Goal: Information Seeking & Learning: Compare options

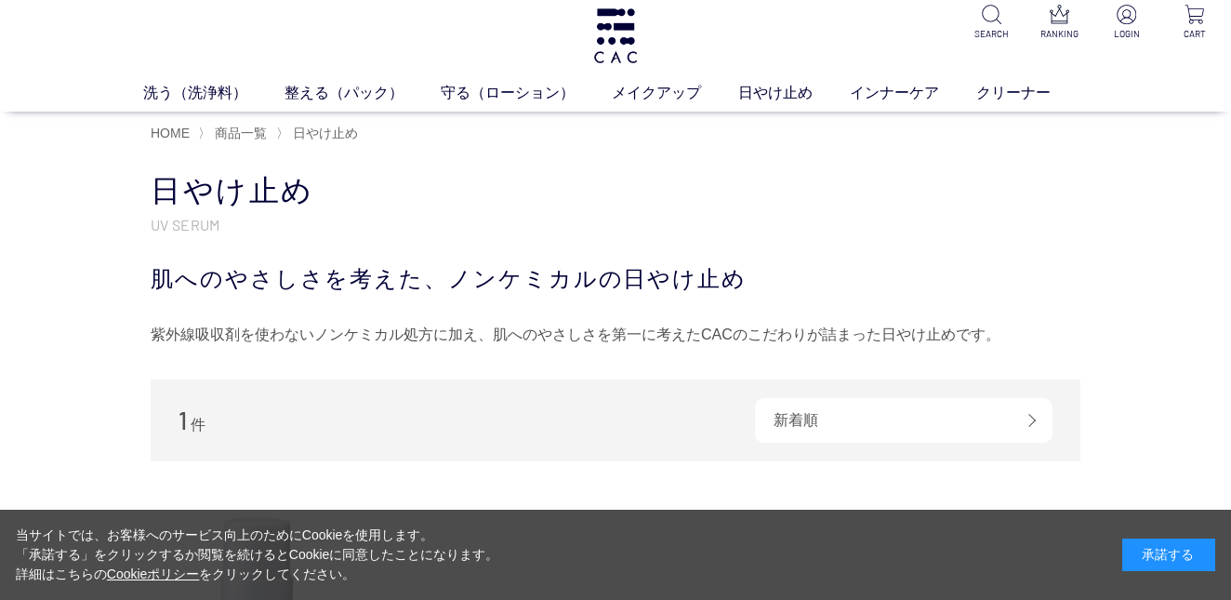
scroll to position [10, 0]
click at [678, 125] on link "美容液" at bounding box center [677, 127] width 39 height 15
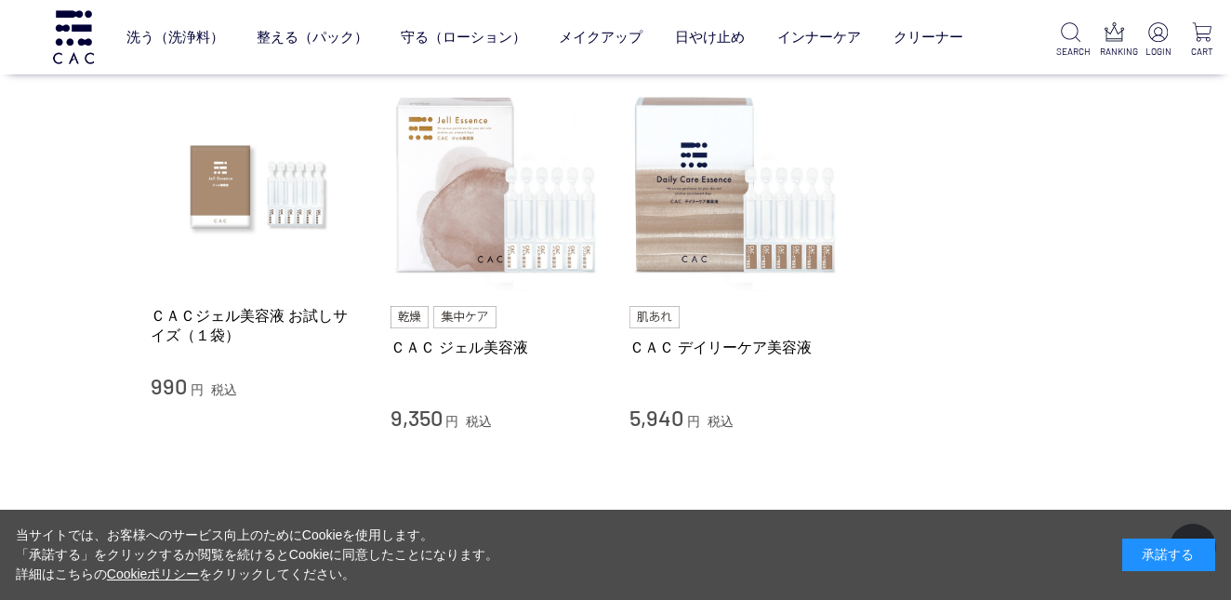
scroll to position [166, 0]
click at [215, 178] on img at bounding box center [257, 186] width 212 height 212
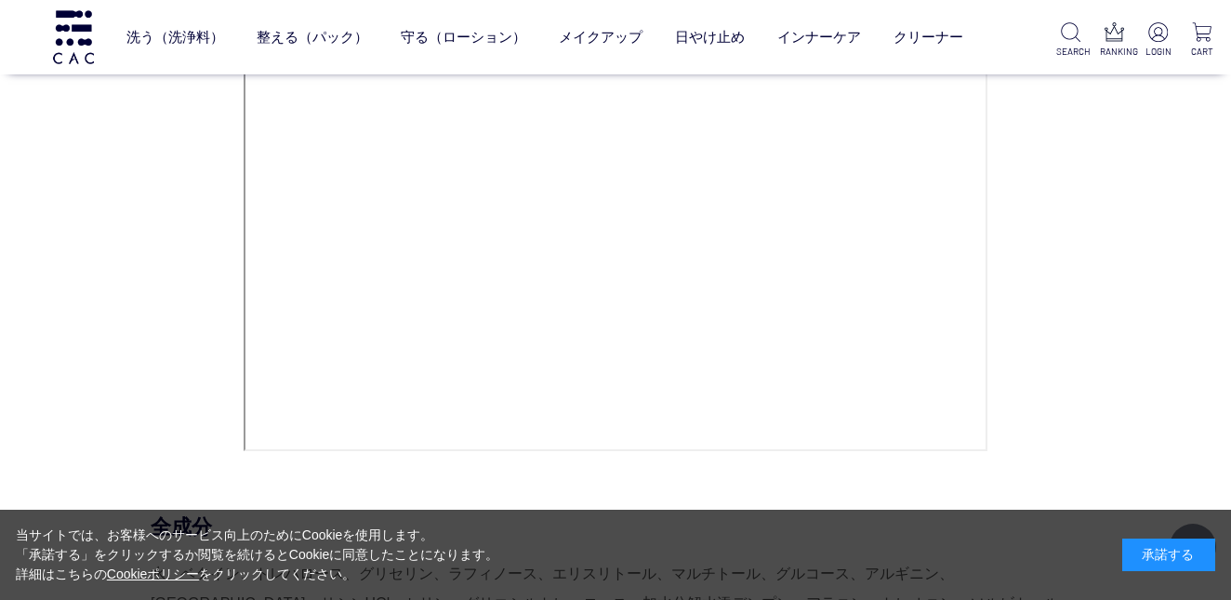
scroll to position [8615, 0]
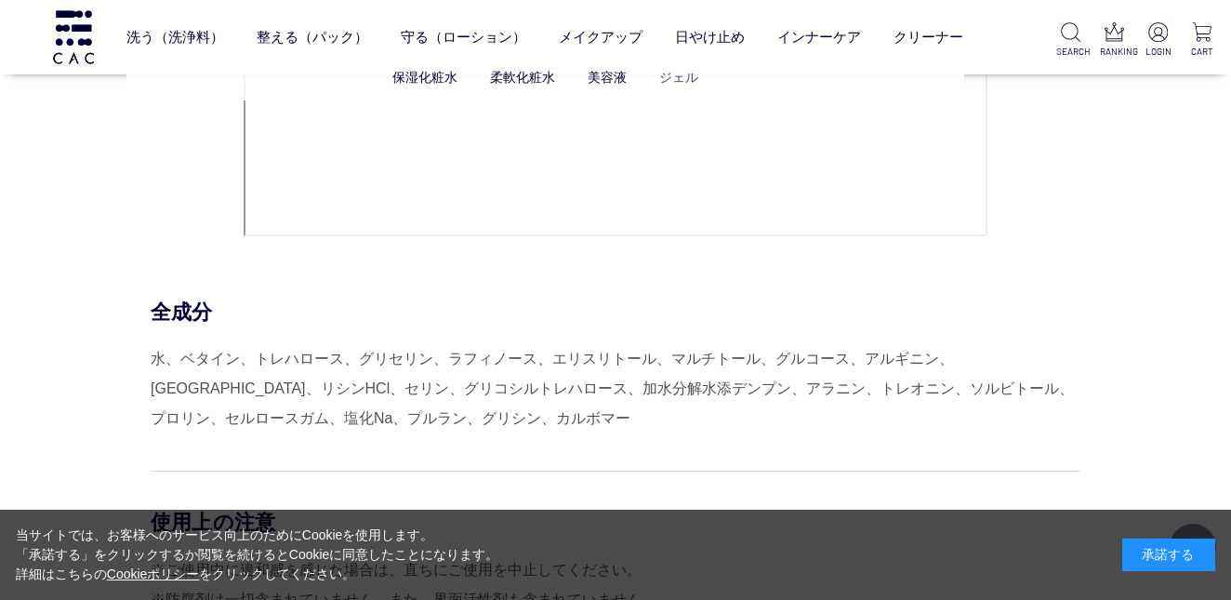
click at [677, 80] on link "ジェル" at bounding box center [678, 77] width 39 height 15
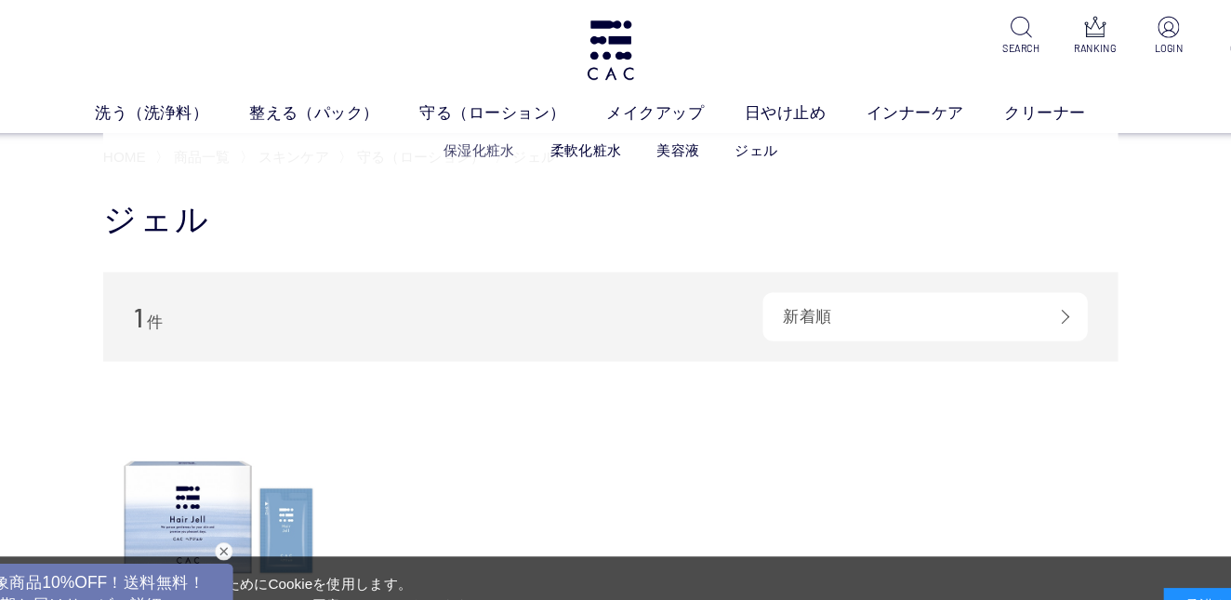
click at [463, 142] on link "保湿化粧水" at bounding box center [495, 137] width 65 height 15
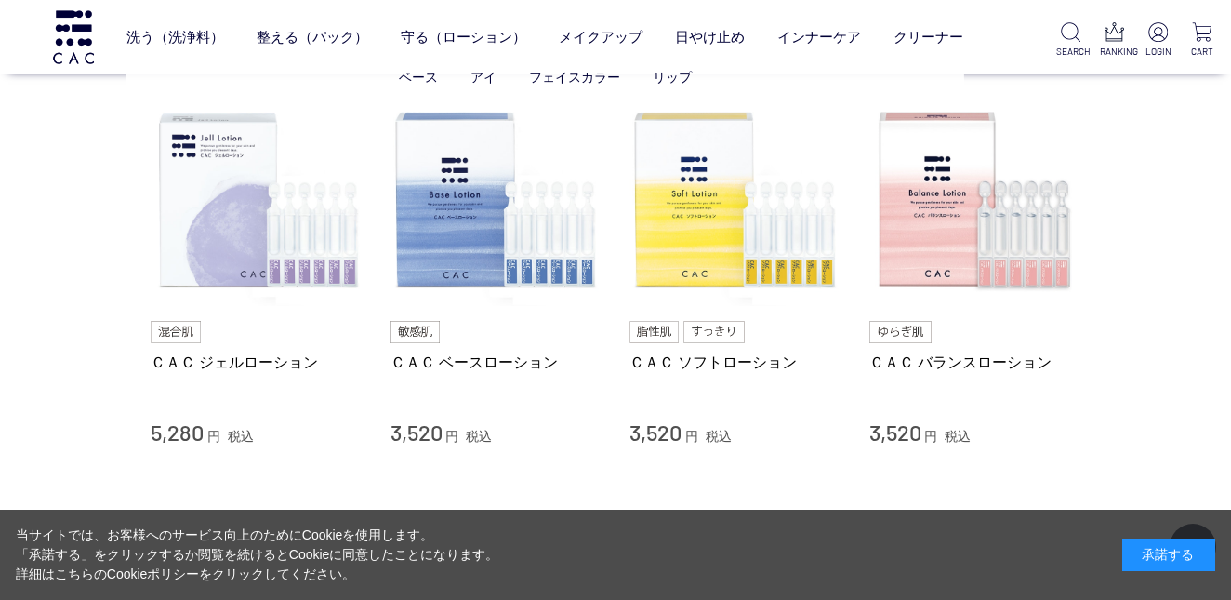
scroll to position [151, 0]
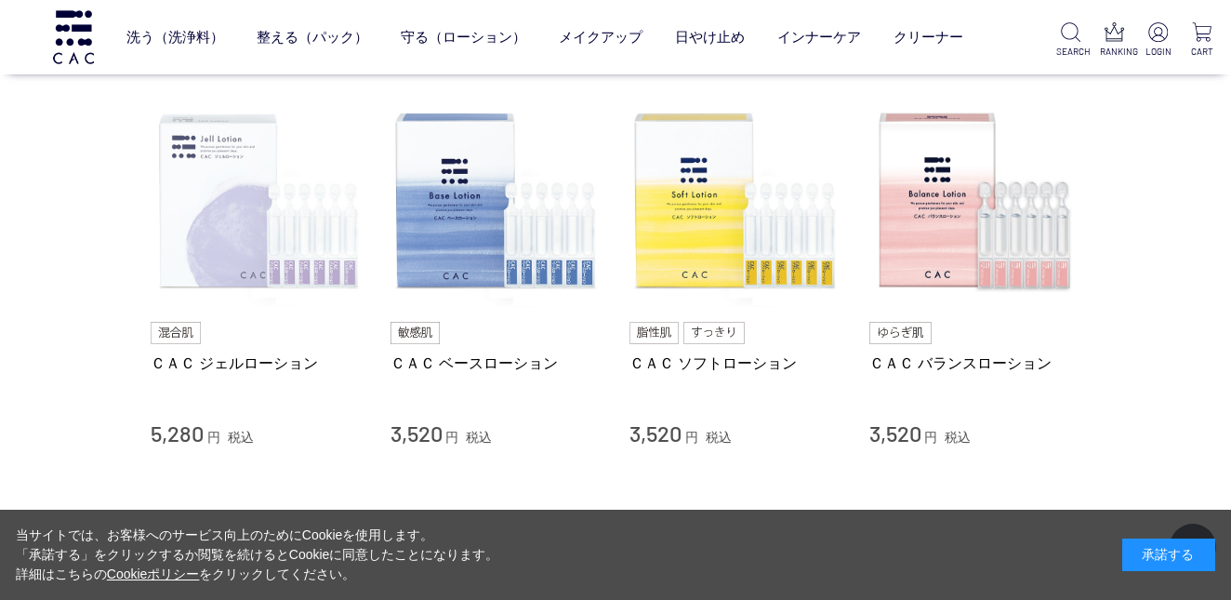
click at [210, 247] on img at bounding box center [257, 202] width 212 height 212
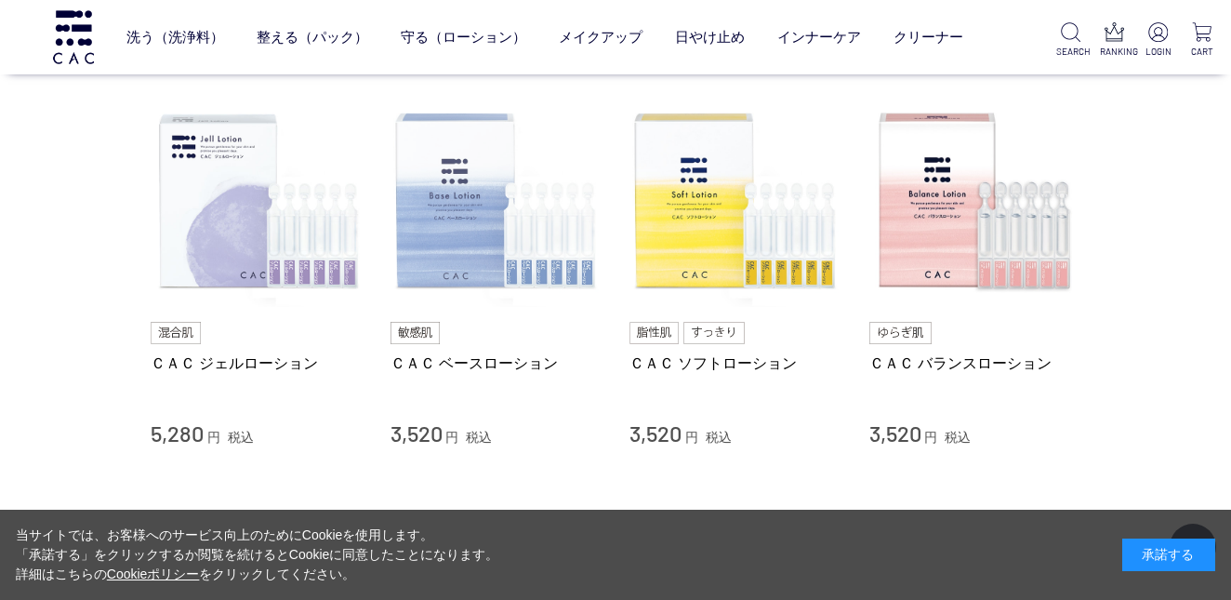
click at [429, 243] on img at bounding box center [496, 202] width 212 height 212
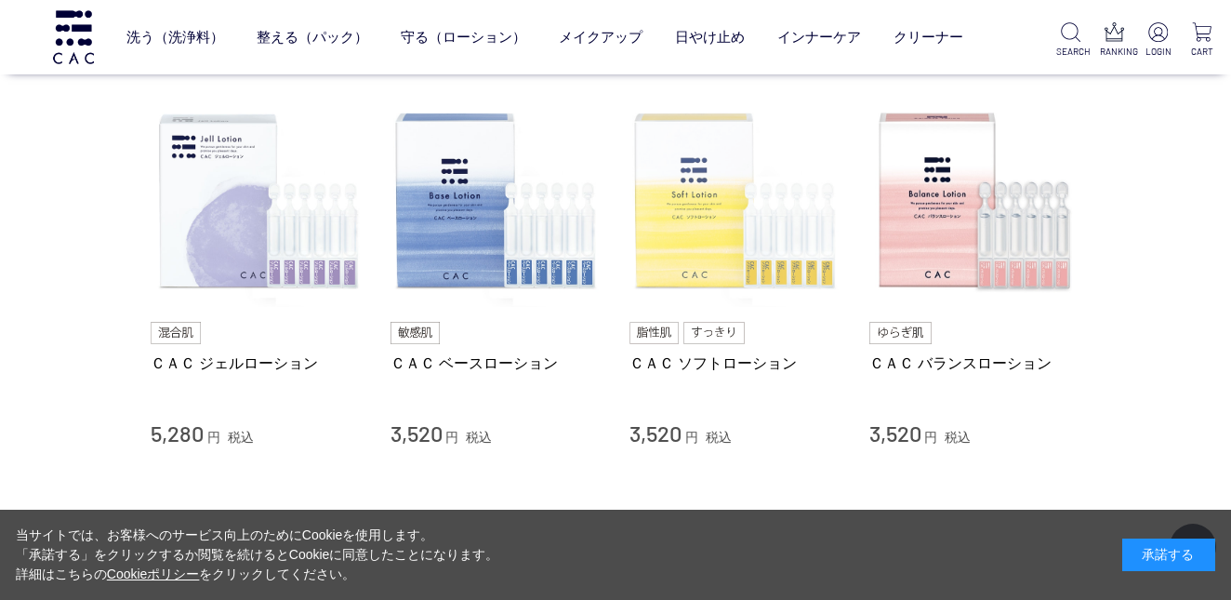
click at [705, 182] on img at bounding box center [735, 202] width 212 height 212
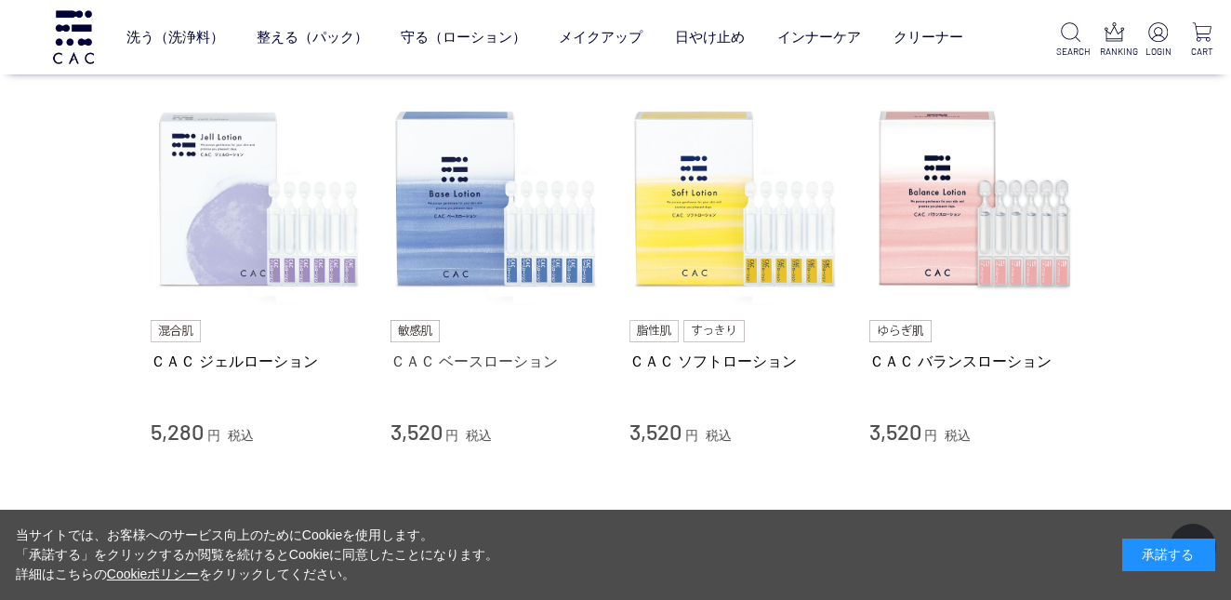
scroll to position [155, 0]
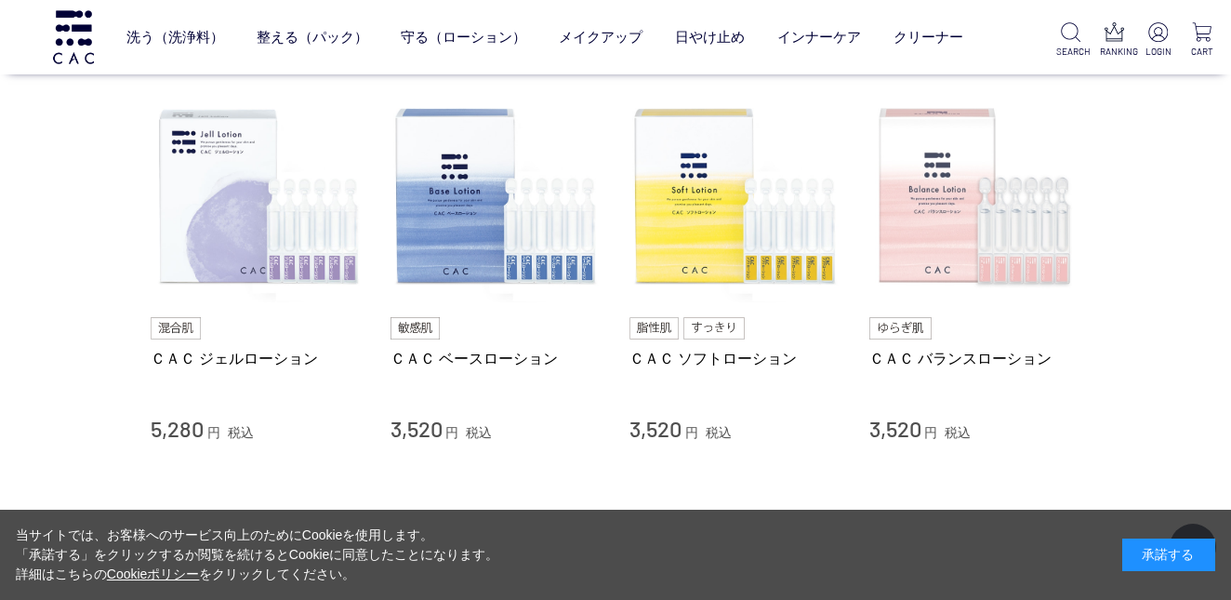
click at [930, 202] on img at bounding box center [975, 197] width 212 height 212
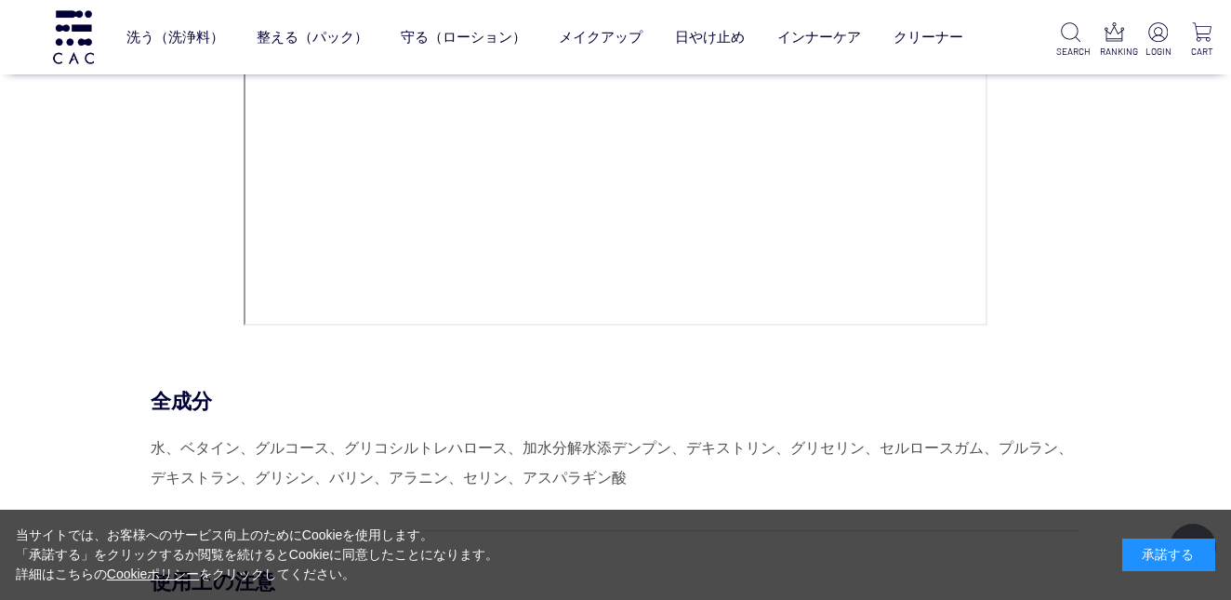
scroll to position [8115, 0]
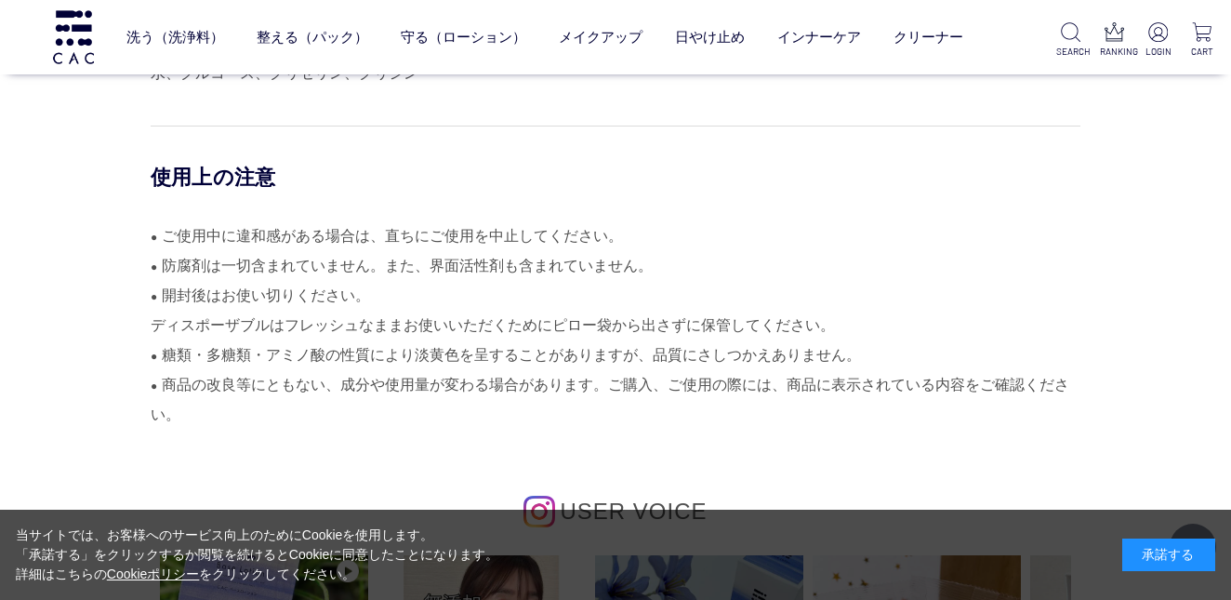
scroll to position [8530, 0]
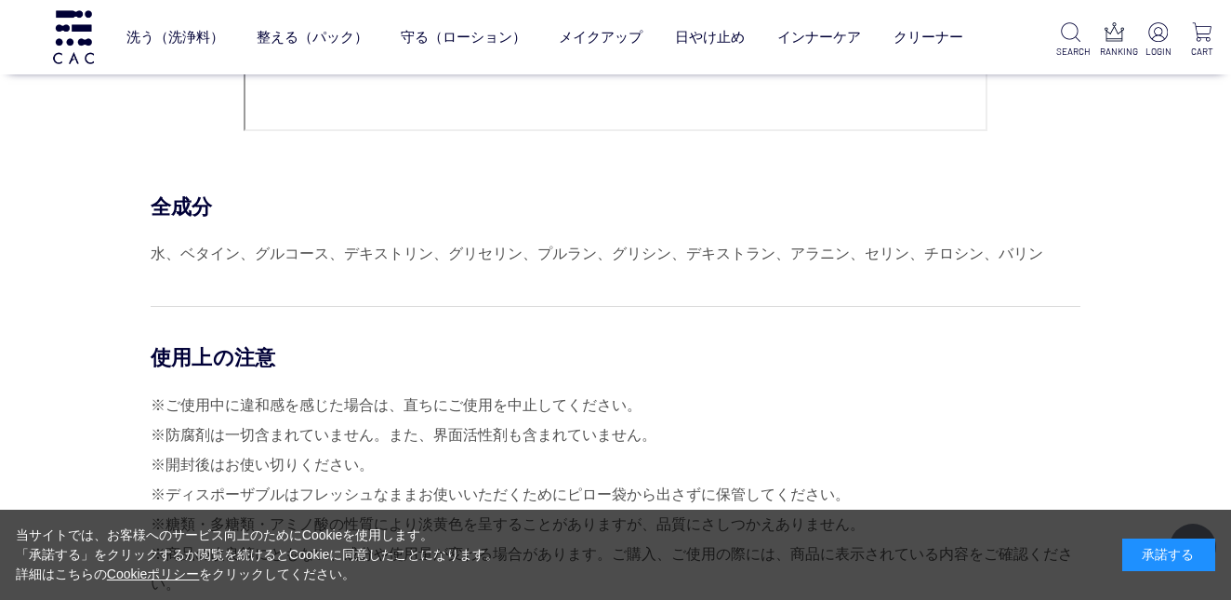
scroll to position [8275, 0]
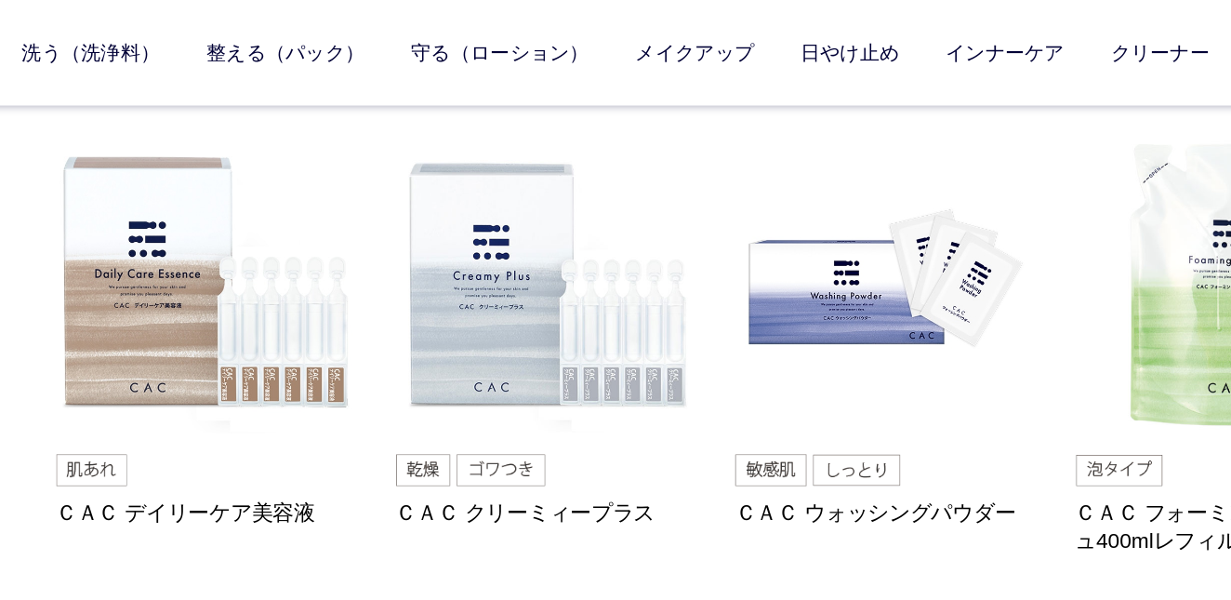
scroll to position [12481, 0]
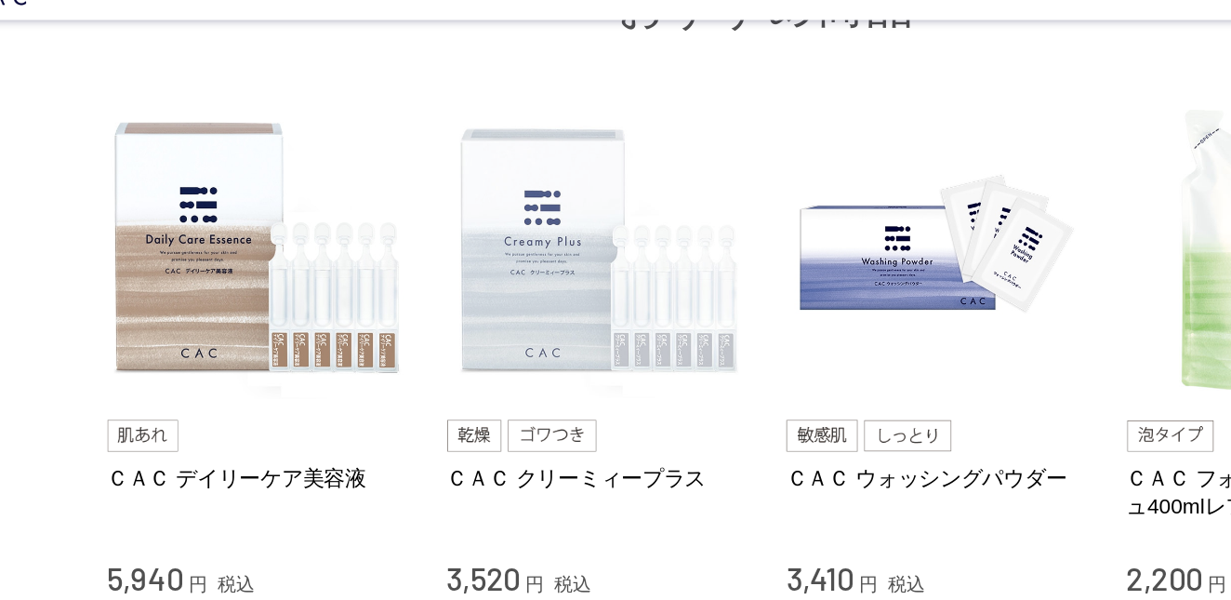
click at [390, 182] on img at bounding box center [496, 235] width 212 height 212
